Goal: Task Accomplishment & Management: Manage account settings

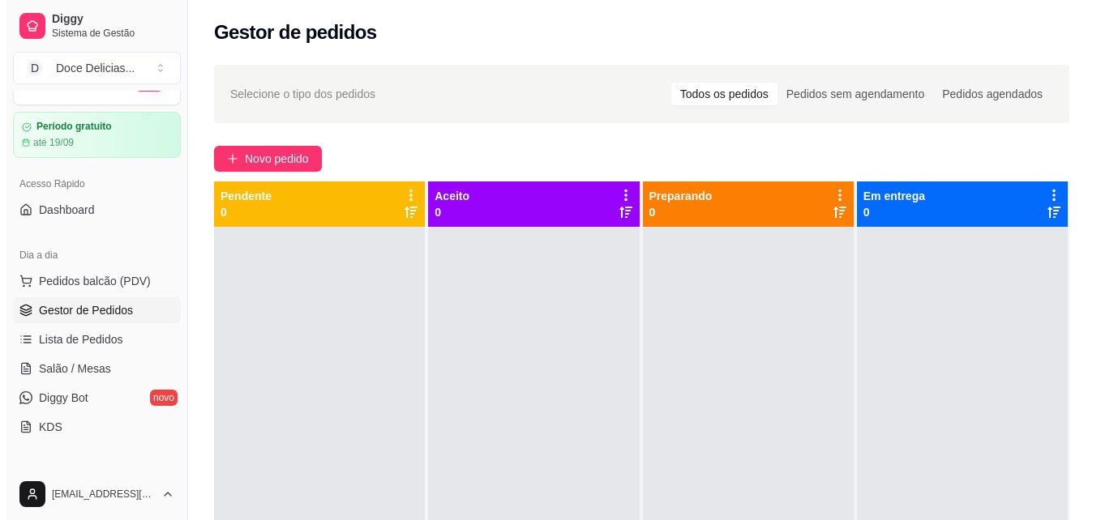
scroll to position [45, 0]
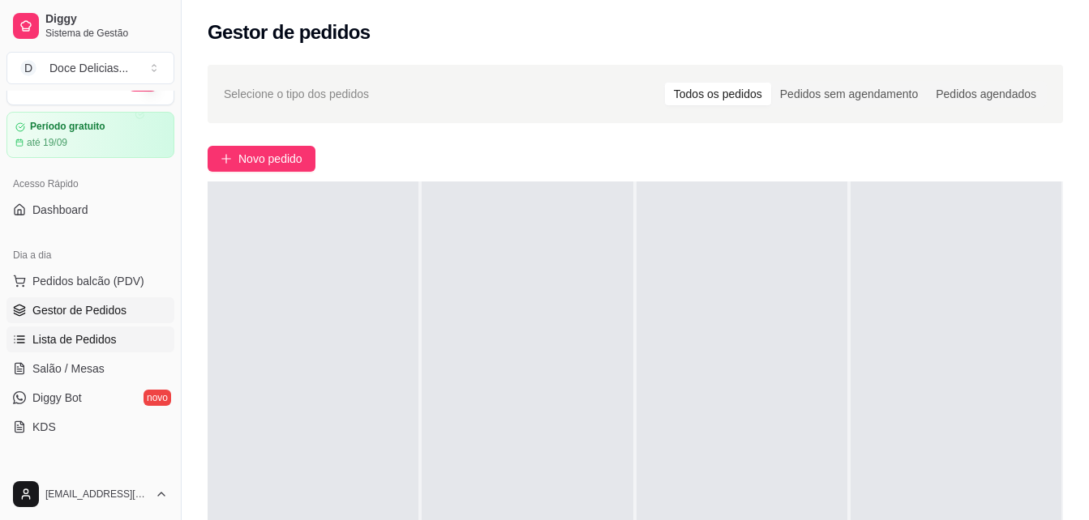
click at [80, 342] on span "Lista de Pedidos" at bounding box center [74, 340] width 84 height 16
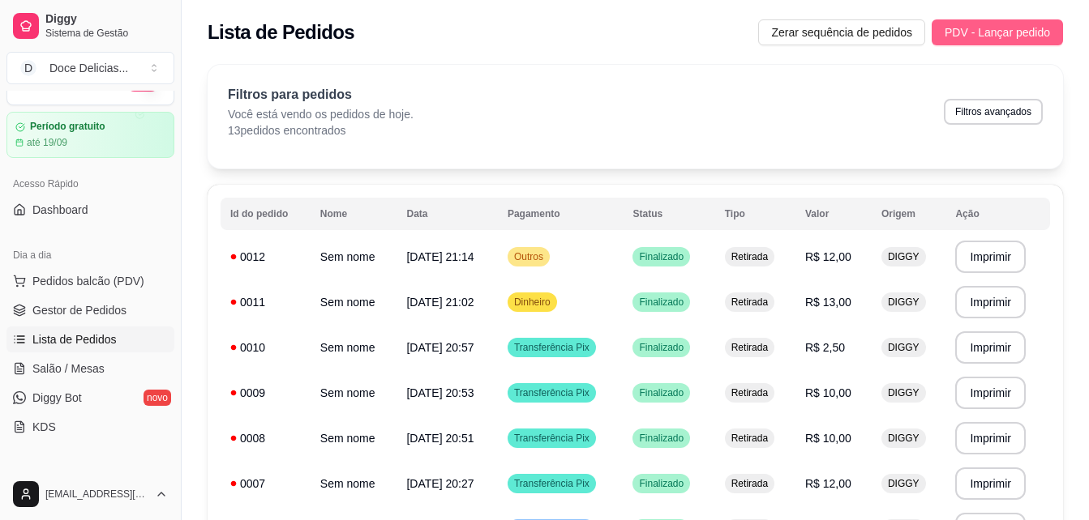
click at [1051, 25] on button "PDV - Lançar pedido" at bounding box center [996, 32] width 131 height 26
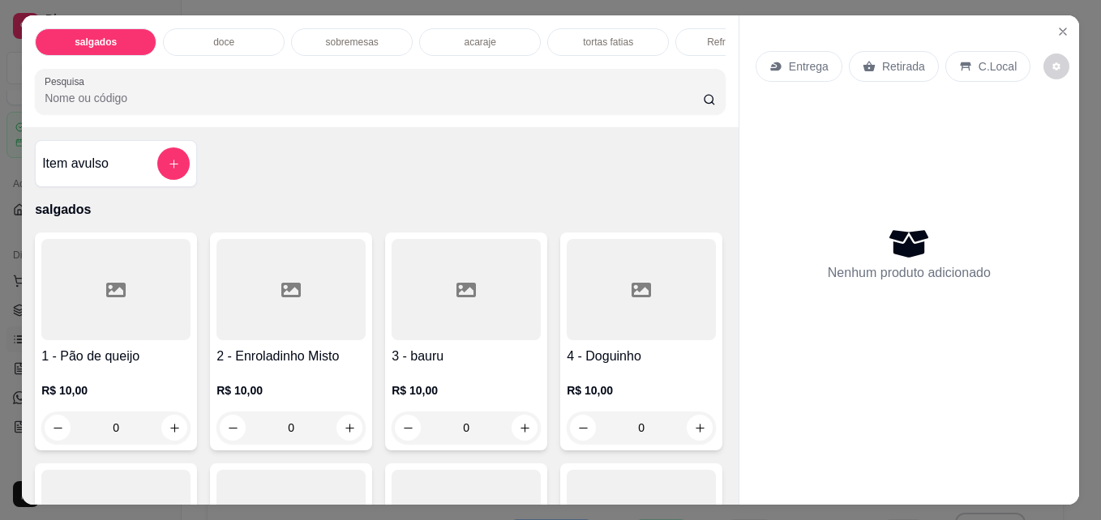
click at [477, 42] on p "acaraje" at bounding box center [480, 42] width 32 height 13
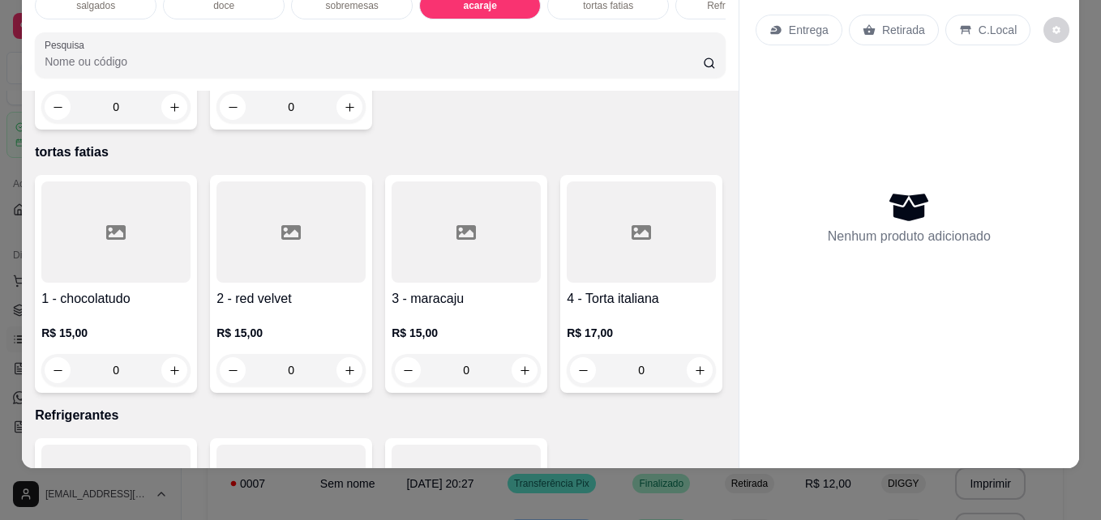
type input "1"
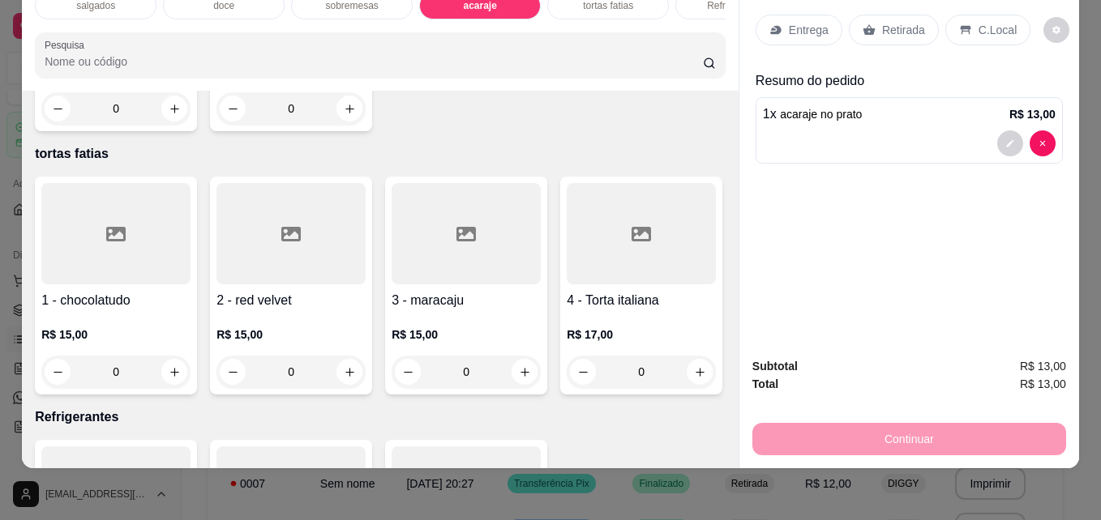
click at [884, 22] on p "Retirada" at bounding box center [903, 30] width 43 height 16
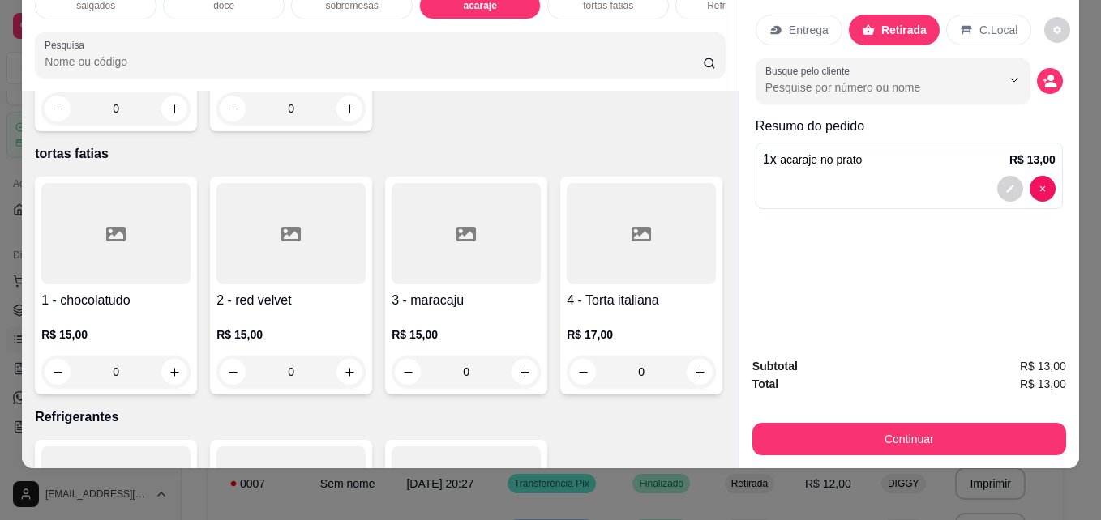
click at [690, 116] on div "Item avulso salgados 1 - Pão de queijo R$ 10,00 0 2 - Enroladinho Misto R$ 10,0…" at bounding box center [380, 279] width 717 height 377
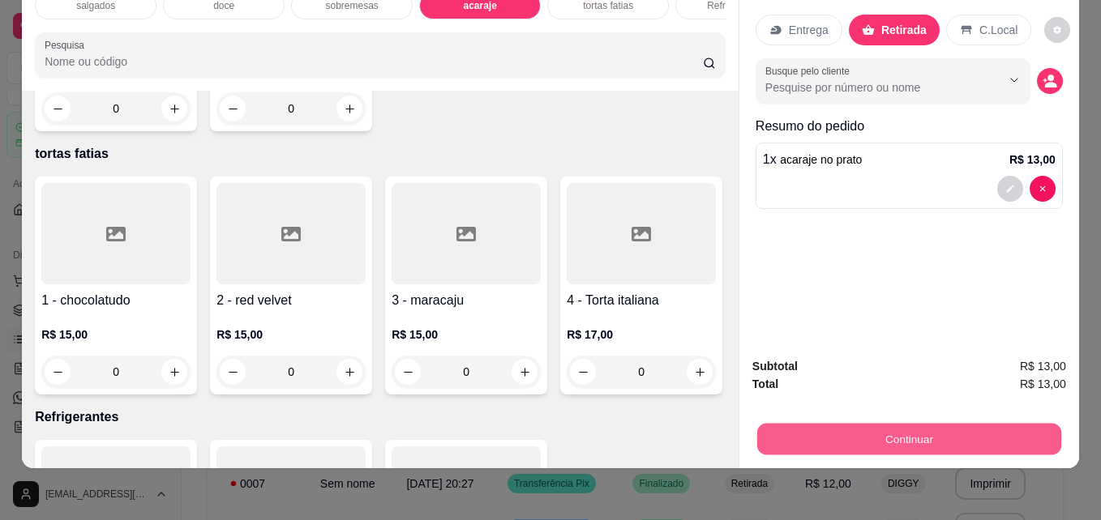
click at [884, 423] on button "Continuar" at bounding box center [909, 439] width 304 height 32
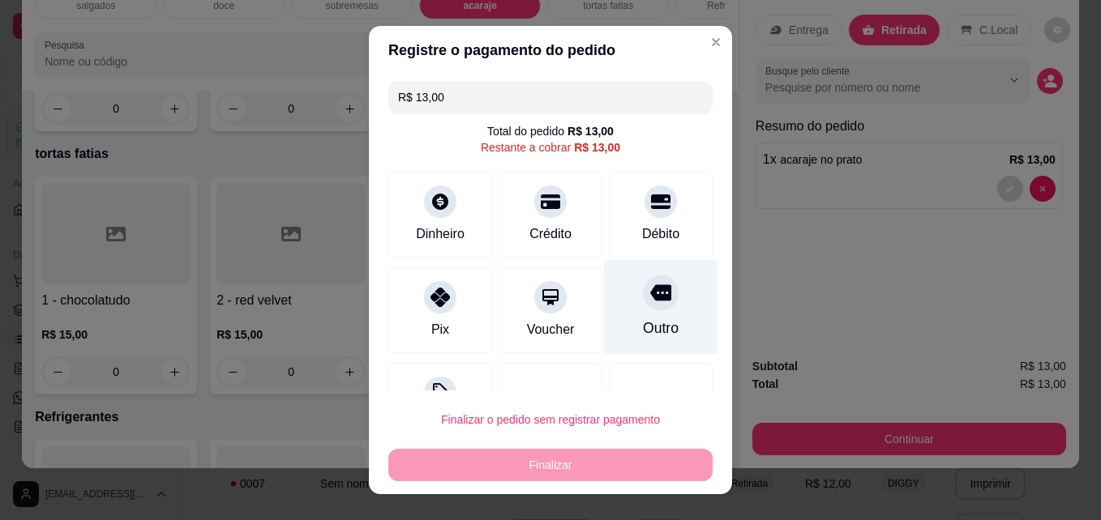
click at [618, 310] on div "Outro" at bounding box center [661, 307] width 114 height 95
type input "R$ 0,00"
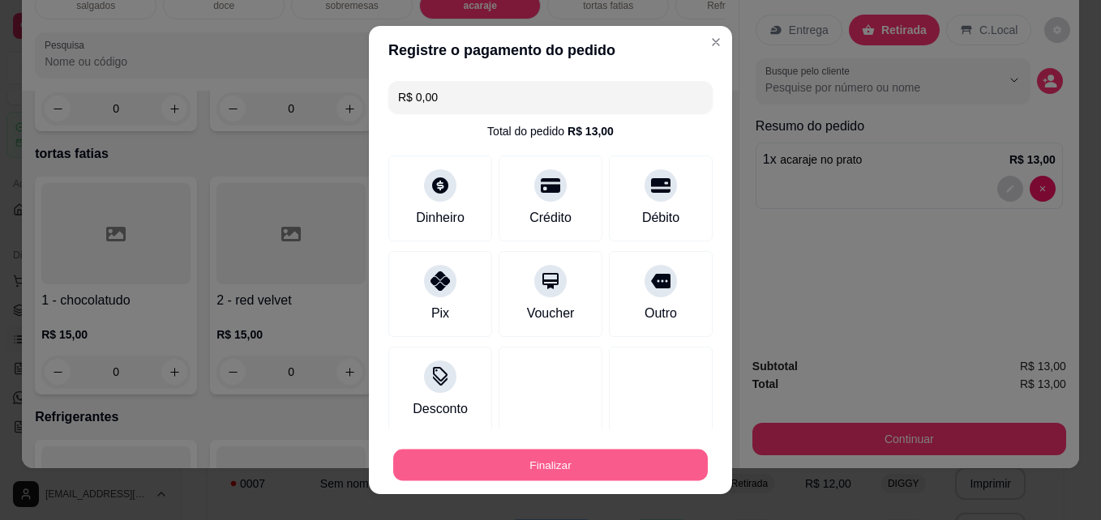
click at [534, 454] on button "Finalizar" at bounding box center [550, 466] width 315 height 32
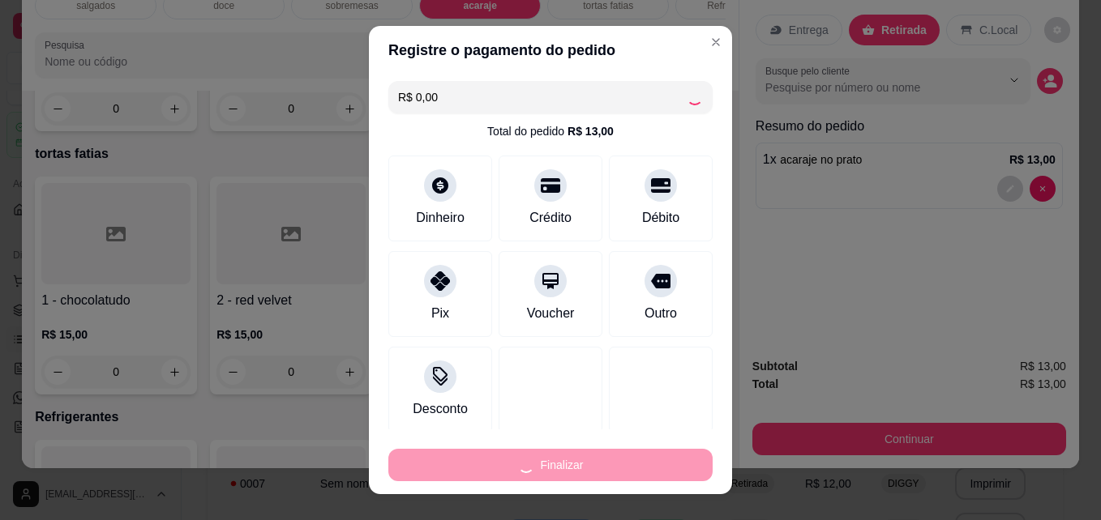
type input "0"
type input "-R$ 13,00"
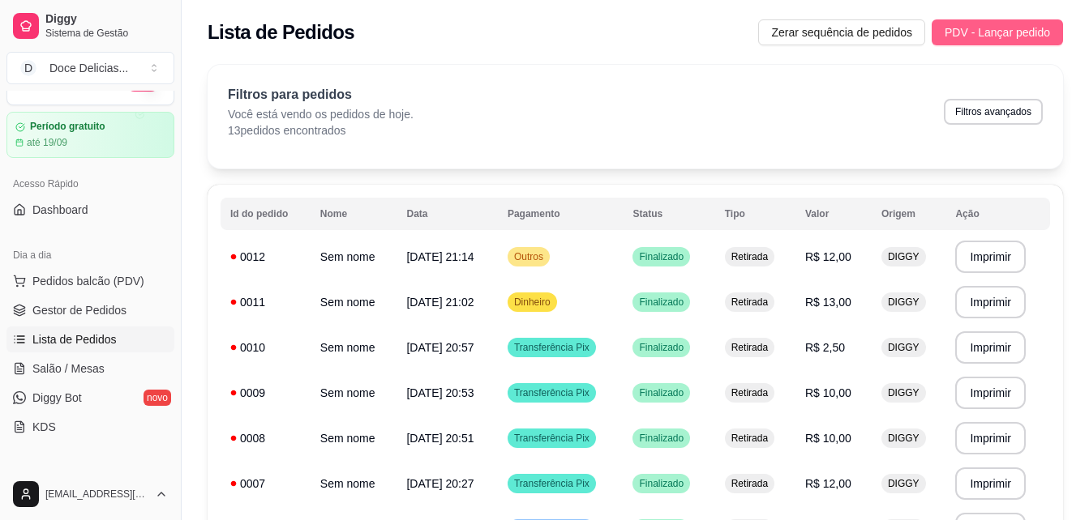
click at [1004, 36] on span "PDV - Lançar pedido" at bounding box center [996, 33] width 105 height 18
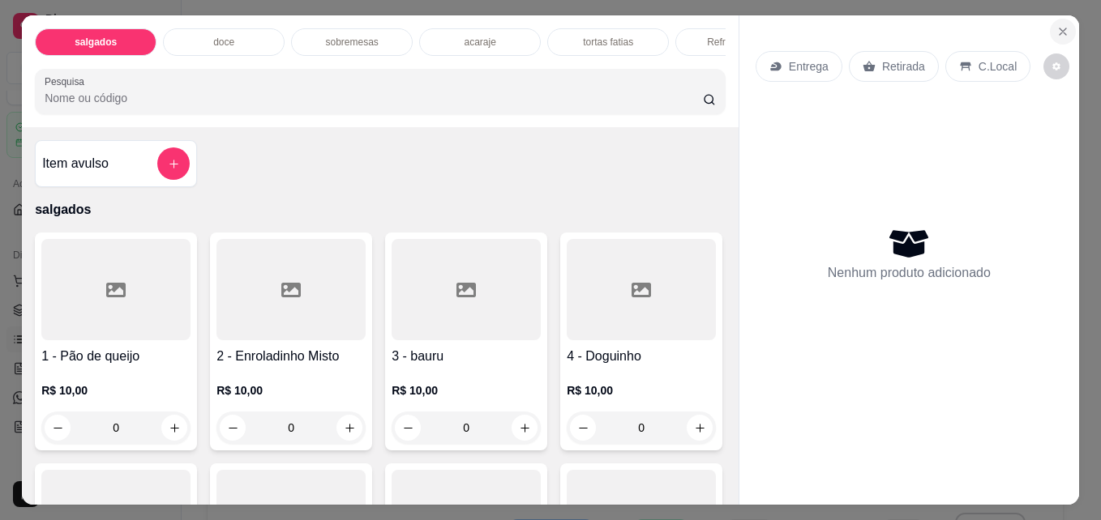
click at [1056, 28] on icon "Close" at bounding box center [1062, 31] width 13 height 13
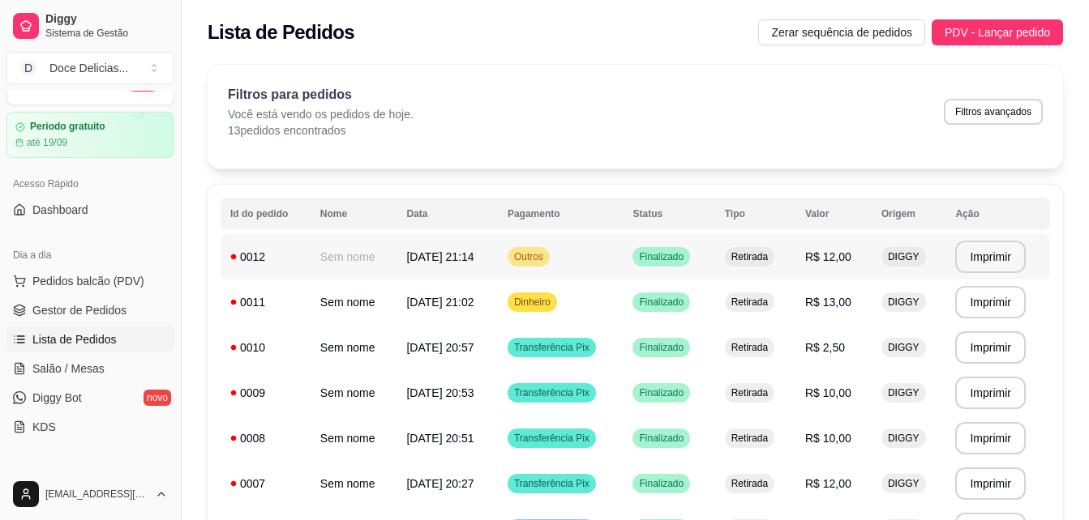
click at [228, 257] on td "0012" at bounding box center [265, 256] width 90 height 45
click at [954, 20] on button "PDV - Lançar pedido" at bounding box center [996, 32] width 131 height 26
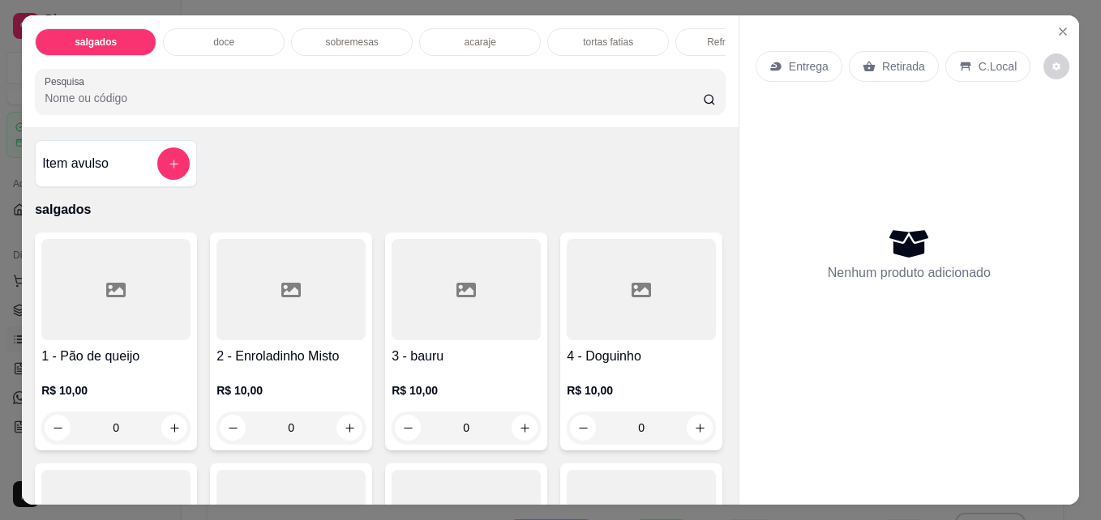
click at [473, 36] on p "acaraje" at bounding box center [480, 42] width 32 height 13
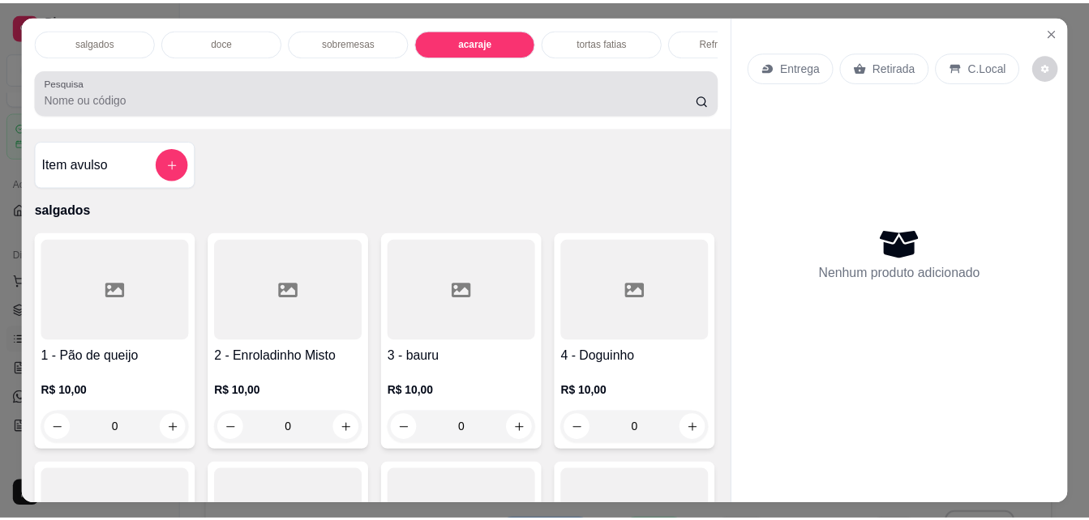
scroll to position [42, 0]
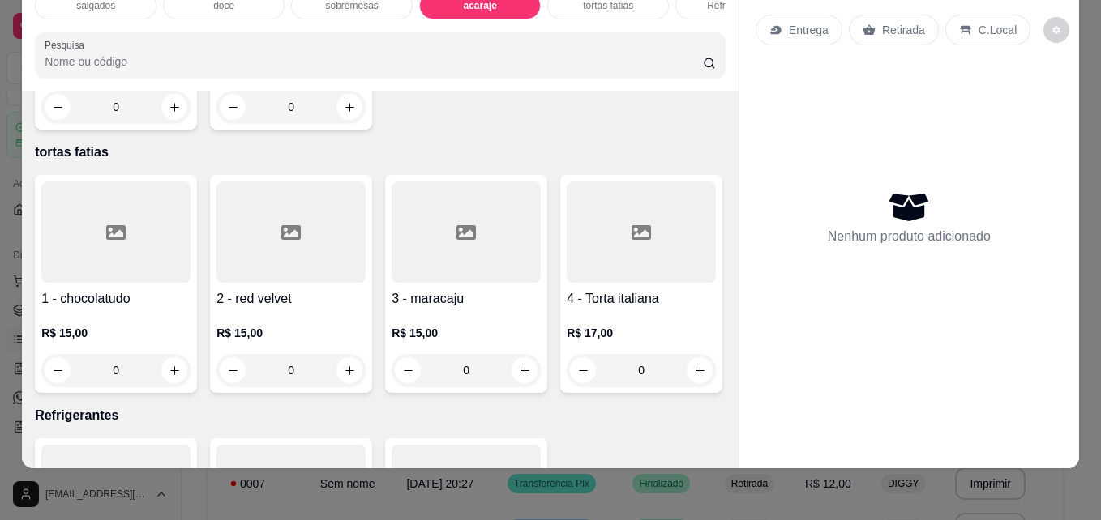
type input "1"
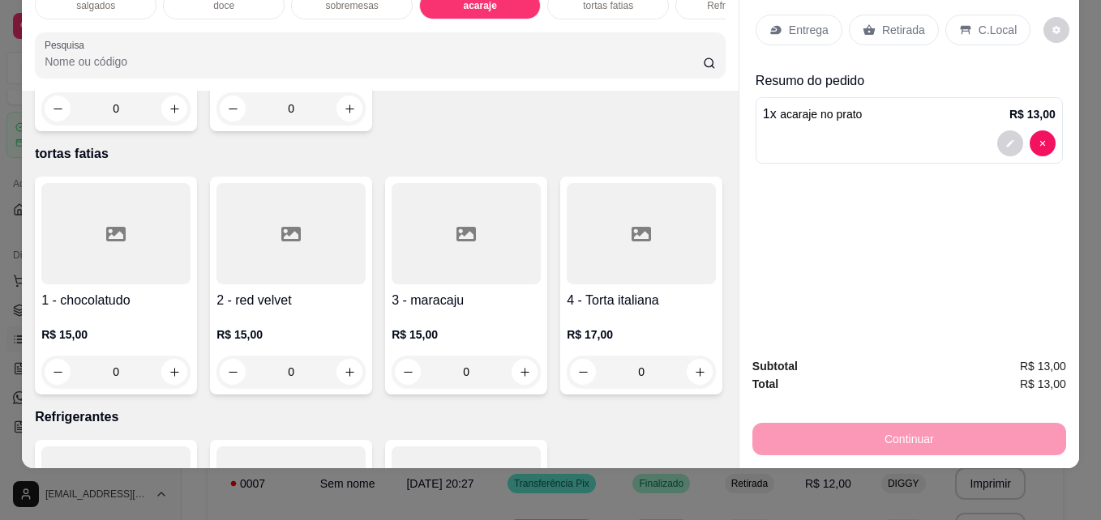
click at [897, 22] on p "Retirada" at bounding box center [903, 30] width 43 height 16
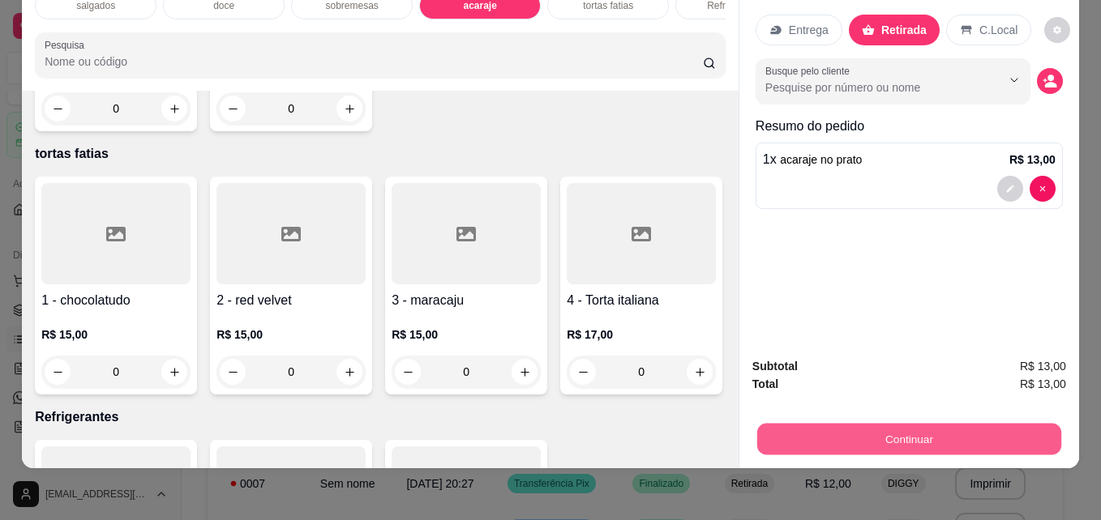
click at [853, 440] on button "Continuar" at bounding box center [909, 439] width 304 height 32
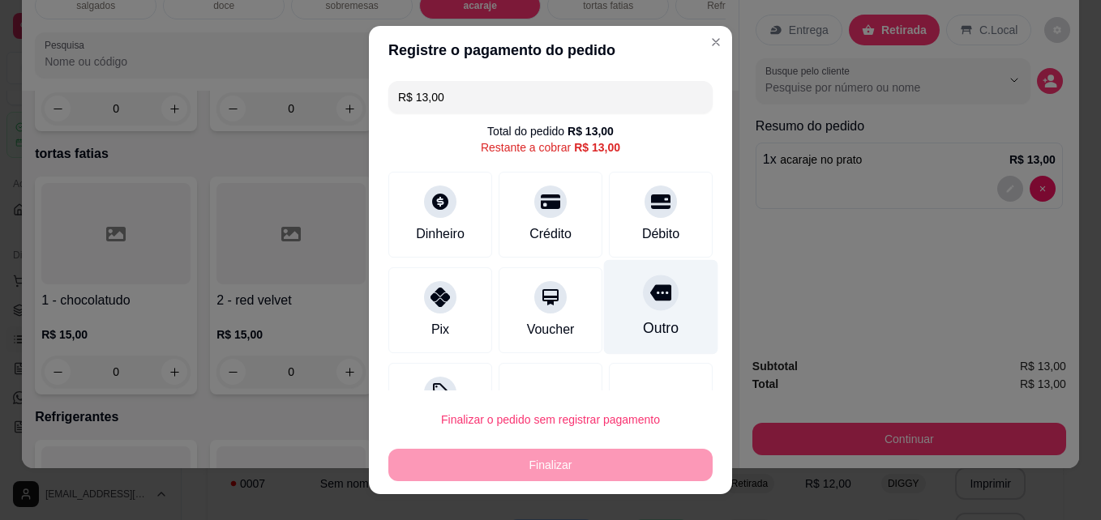
click at [643, 323] on div "Outro" at bounding box center [661, 328] width 36 height 21
type input "R$ 0,00"
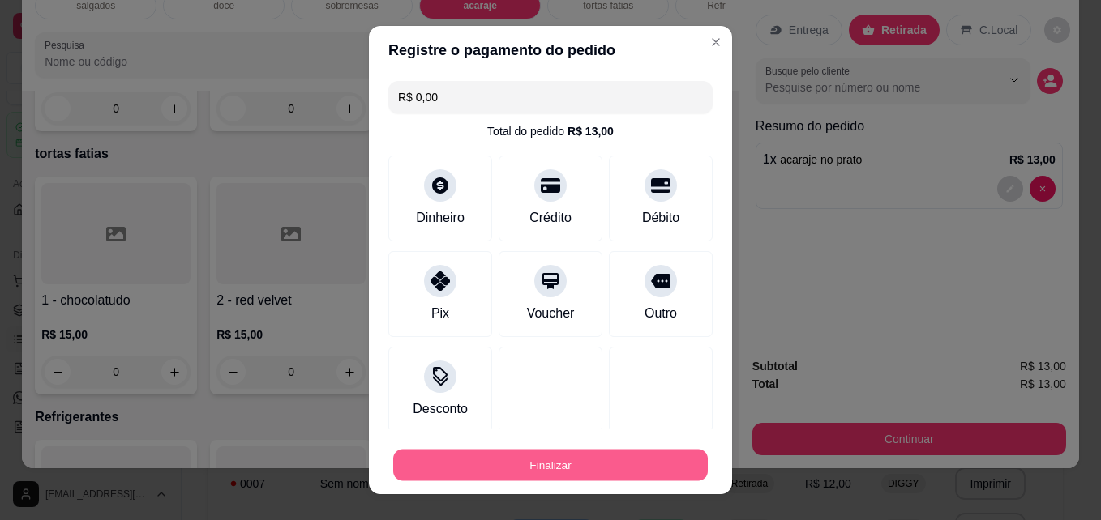
click at [590, 469] on button "Finalizar" at bounding box center [550, 466] width 315 height 32
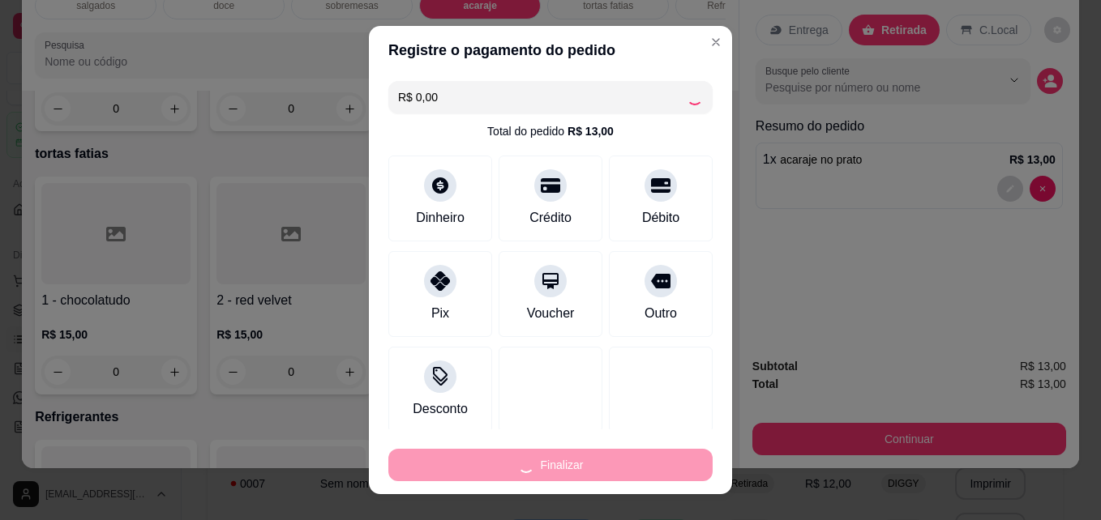
type input "0"
type input "-R$ 13,00"
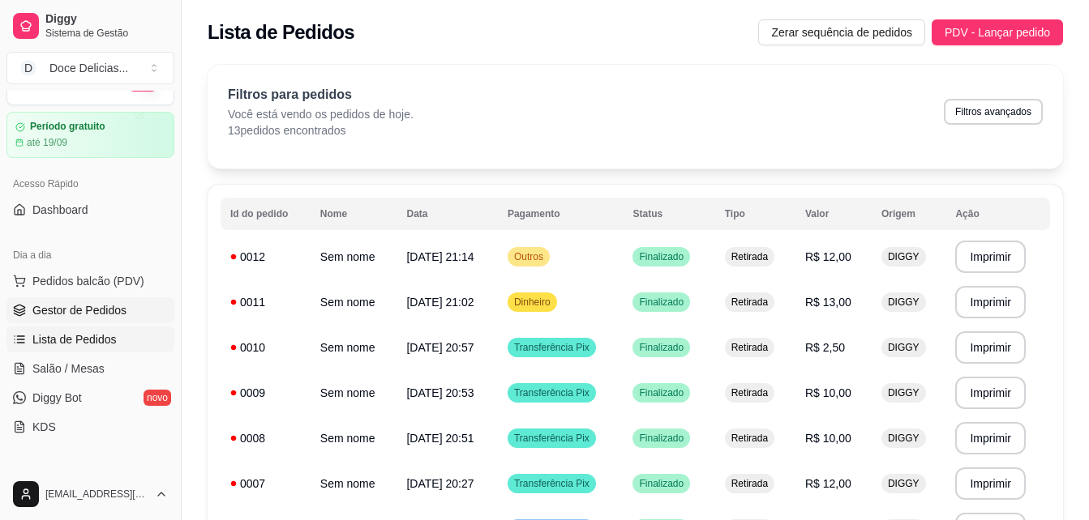
click at [43, 299] on link "Gestor de Pedidos" at bounding box center [90, 311] width 168 height 26
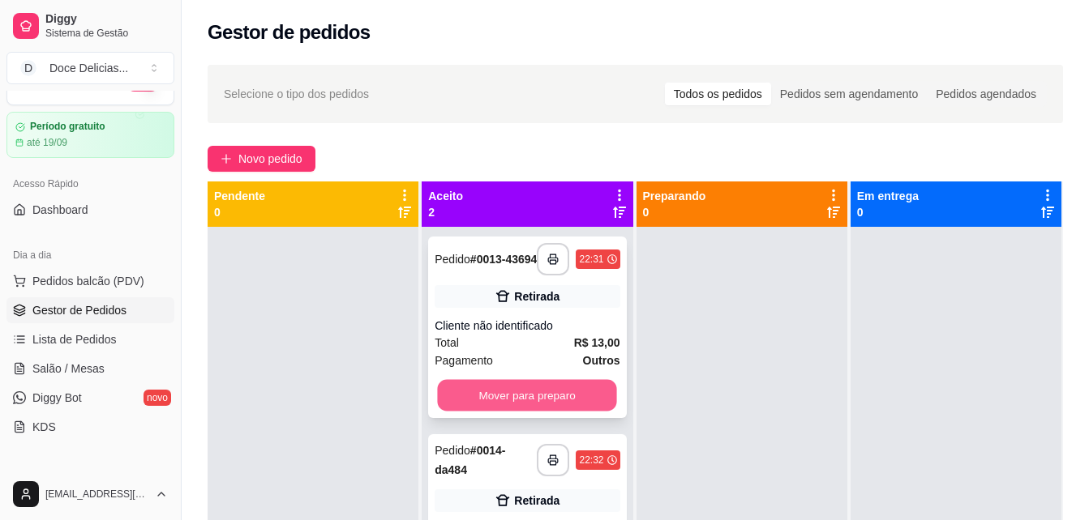
click at [552, 393] on button "Mover para preparo" at bounding box center [527, 396] width 179 height 32
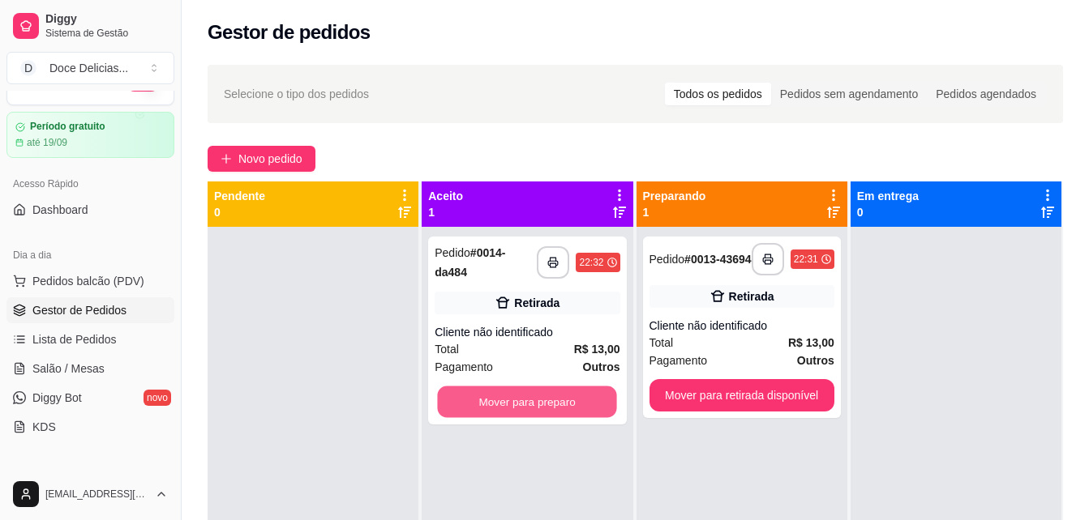
click at [552, 393] on button "Mover para preparo" at bounding box center [527, 403] width 179 height 32
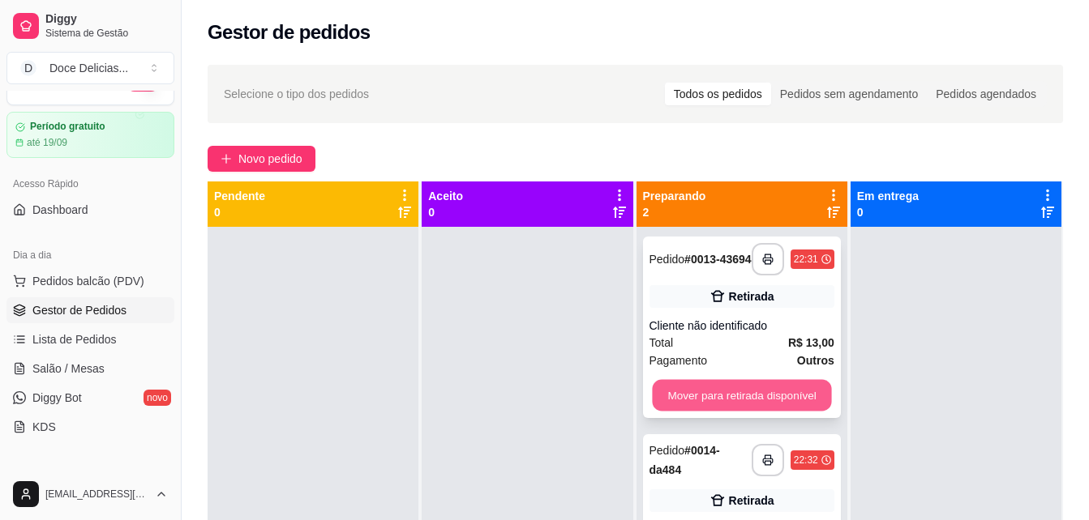
click at [652, 400] on button "Mover para retirada disponível" at bounding box center [741, 396] width 179 height 32
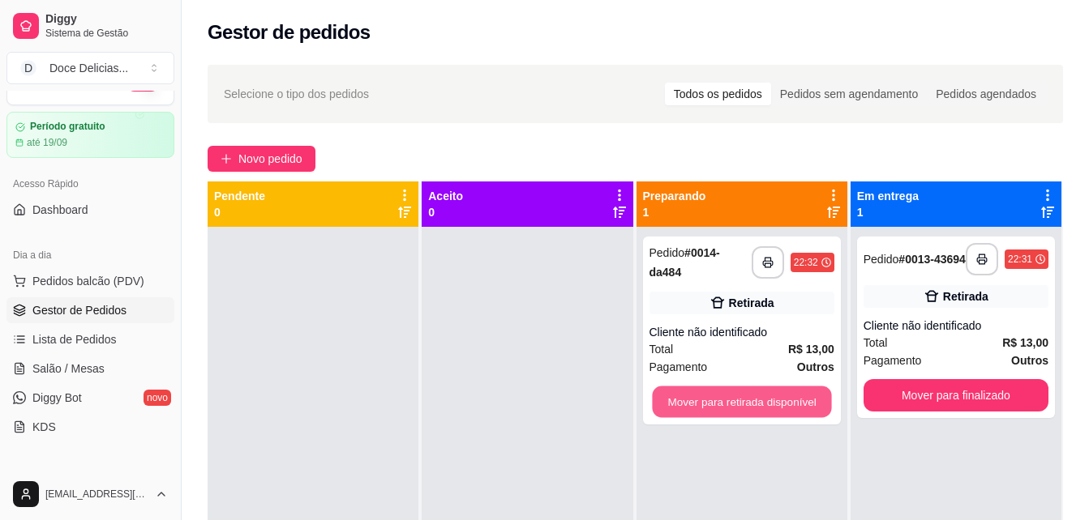
click at [652, 400] on button "Mover para retirada disponível" at bounding box center [741, 403] width 179 height 32
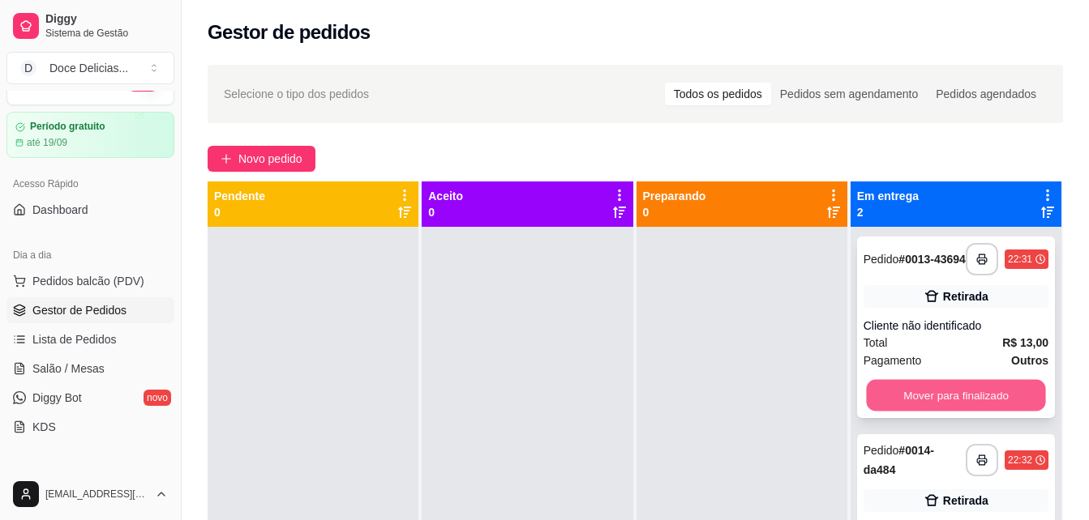
click at [917, 407] on button "Mover para finalizado" at bounding box center [955, 396] width 179 height 32
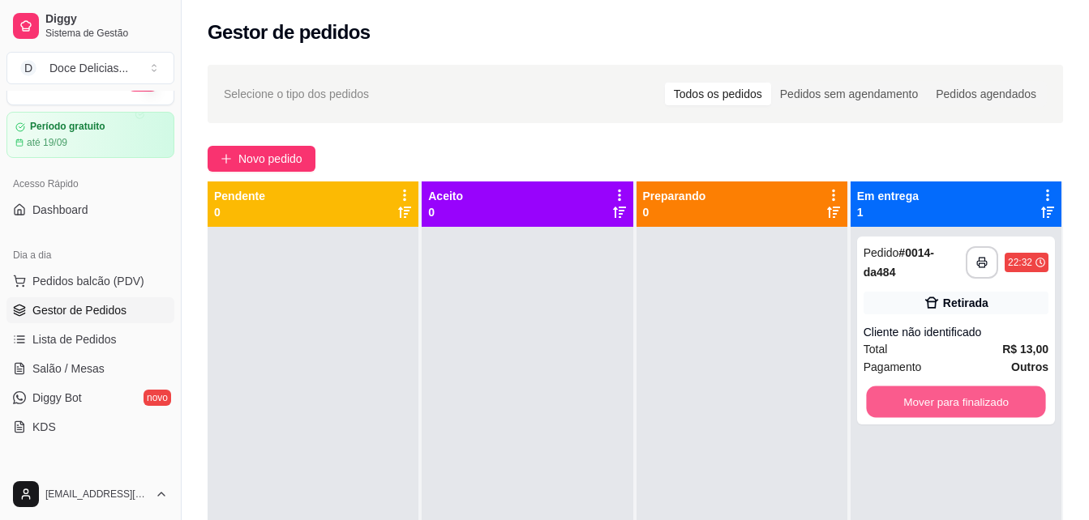
click at [917, 407] on button "Mover para finalizado" at bounding box center [955, 403] width 179 height 32
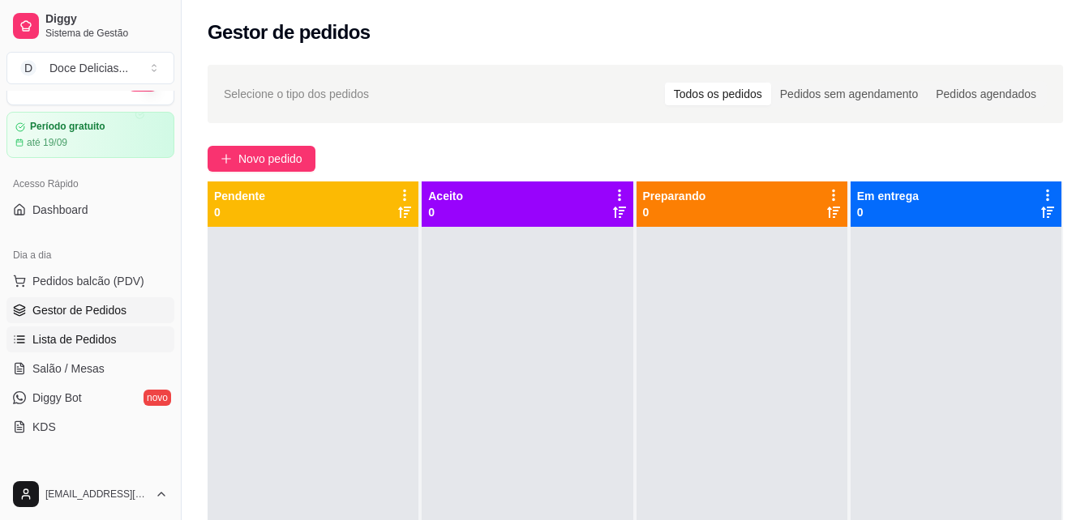
click at [86, 332] on span "Lista de Pedidos" at bounding box center [74, 340] width 84 height 16
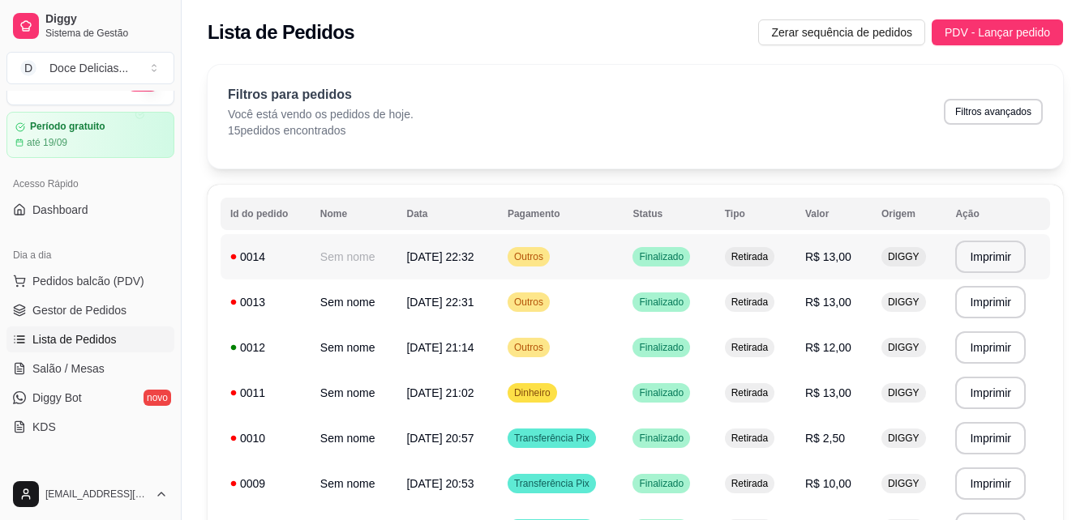
click at [259, 260] on div "0014" at bounding box center [265, 257] width 71 height 16
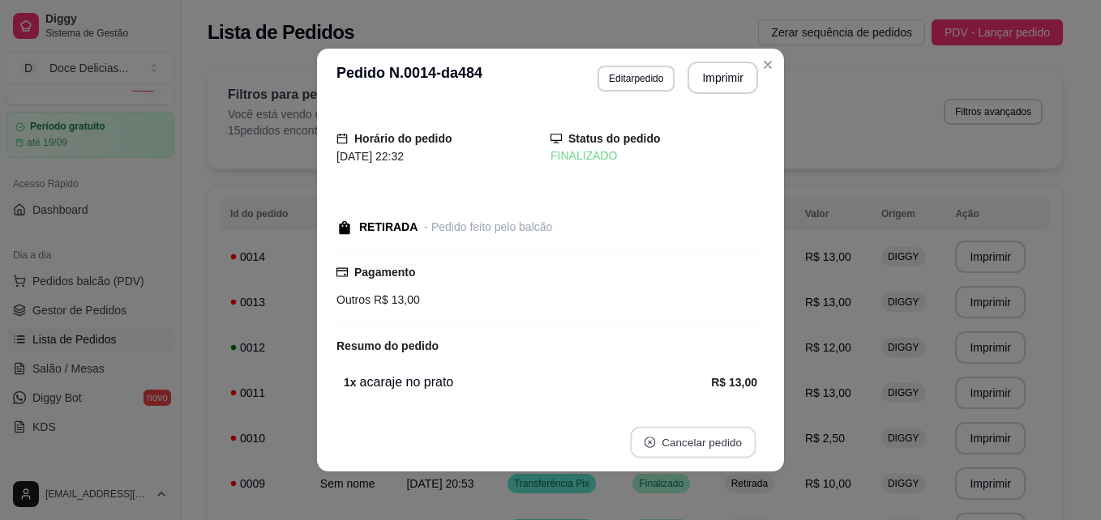
click at [675, 430] on button "Cancelar pedido" at bounding box center [693, 443] width 126 height 32
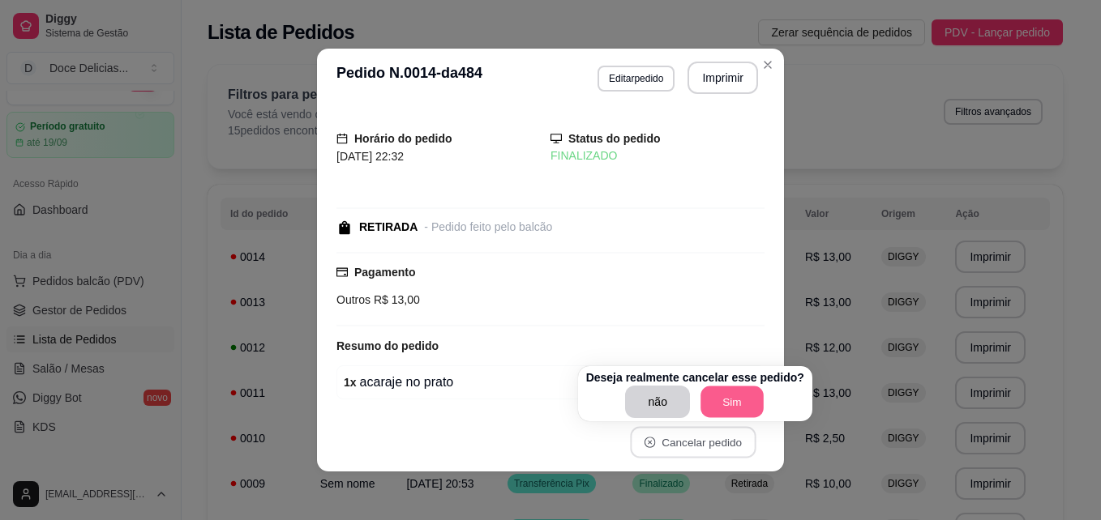
click at [721, 412] on button "Sim" at bounding box center [731, 403] width 63 height 32
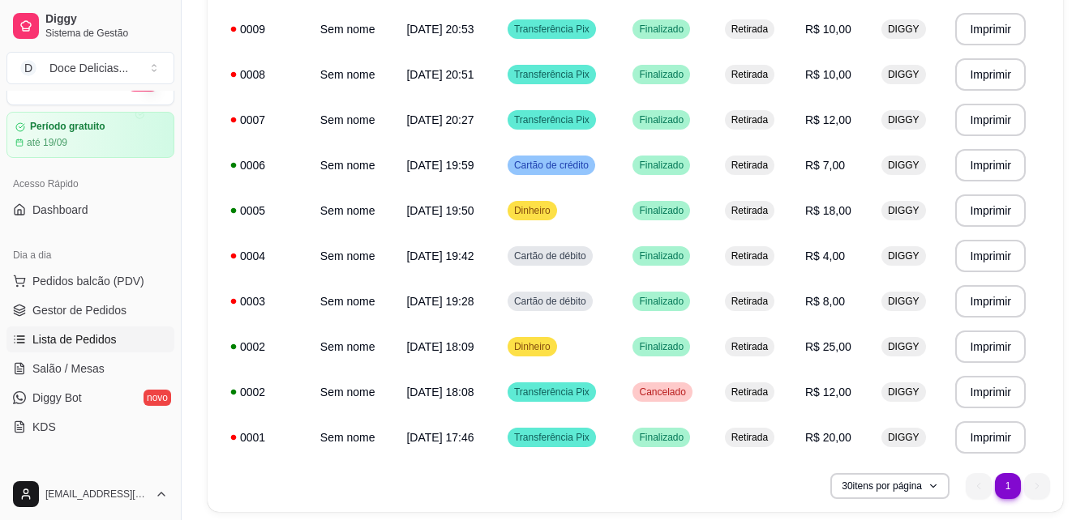
scroll to position [512, 0]
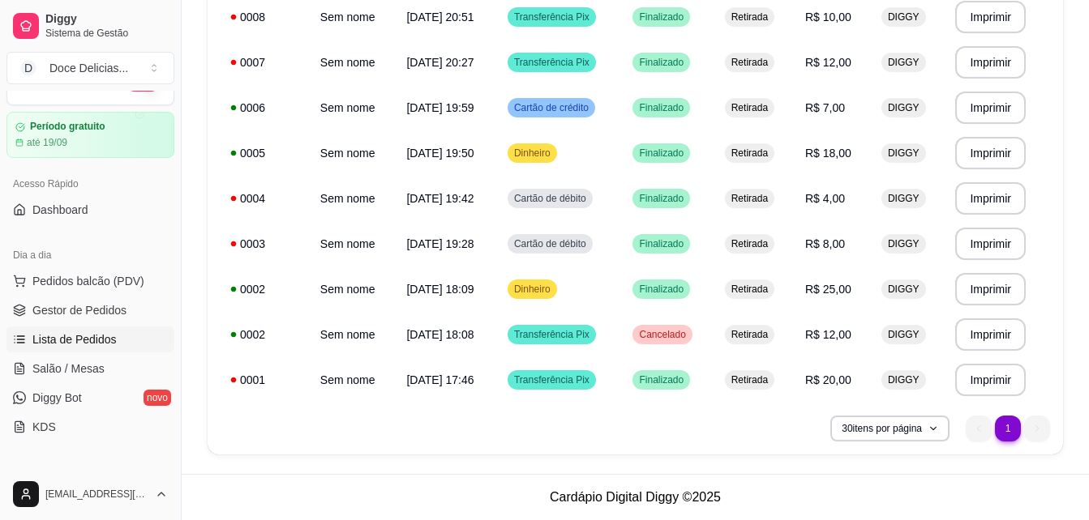
click at [721, 412] on div "**********" at bounding box center [635, 64] width 855 height 782
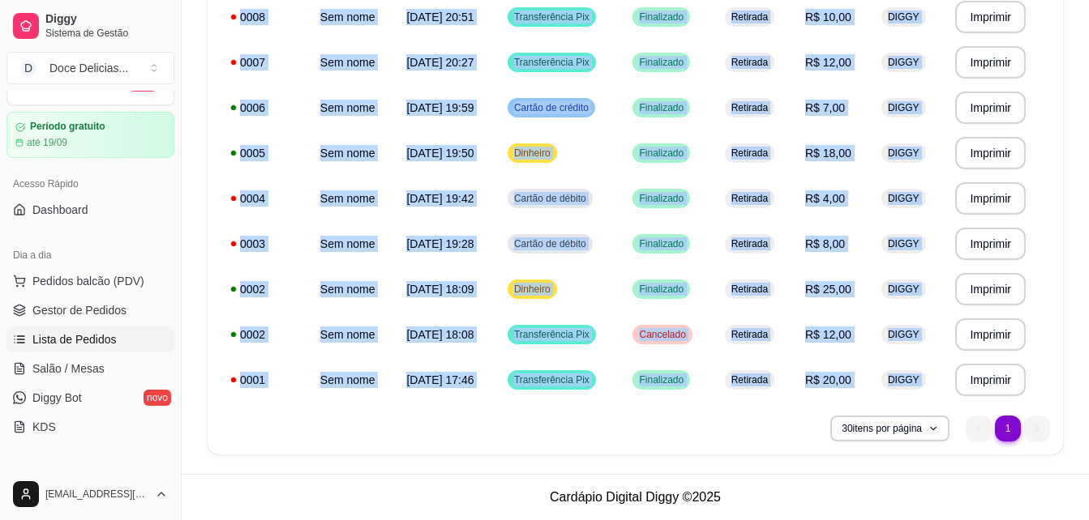
click at [721, 412] on div "**********" at bounding box center [635, 64] width 855 height 782
click at [720, 414] on div "**********" at bounding box center [635, 64] width 855 height 782
